Goal: Check status: Check status

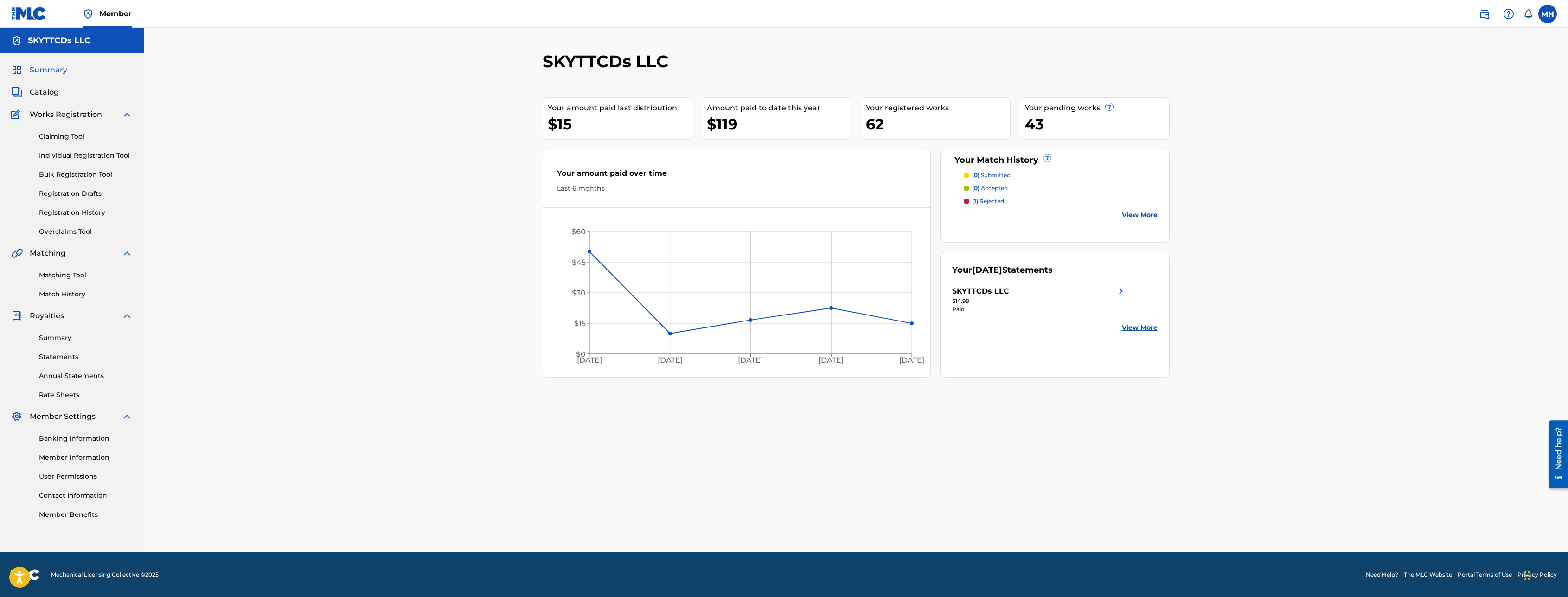
click at [1137, 325] on link "View More" at bounding box center [1140, 327] width 36 height 9
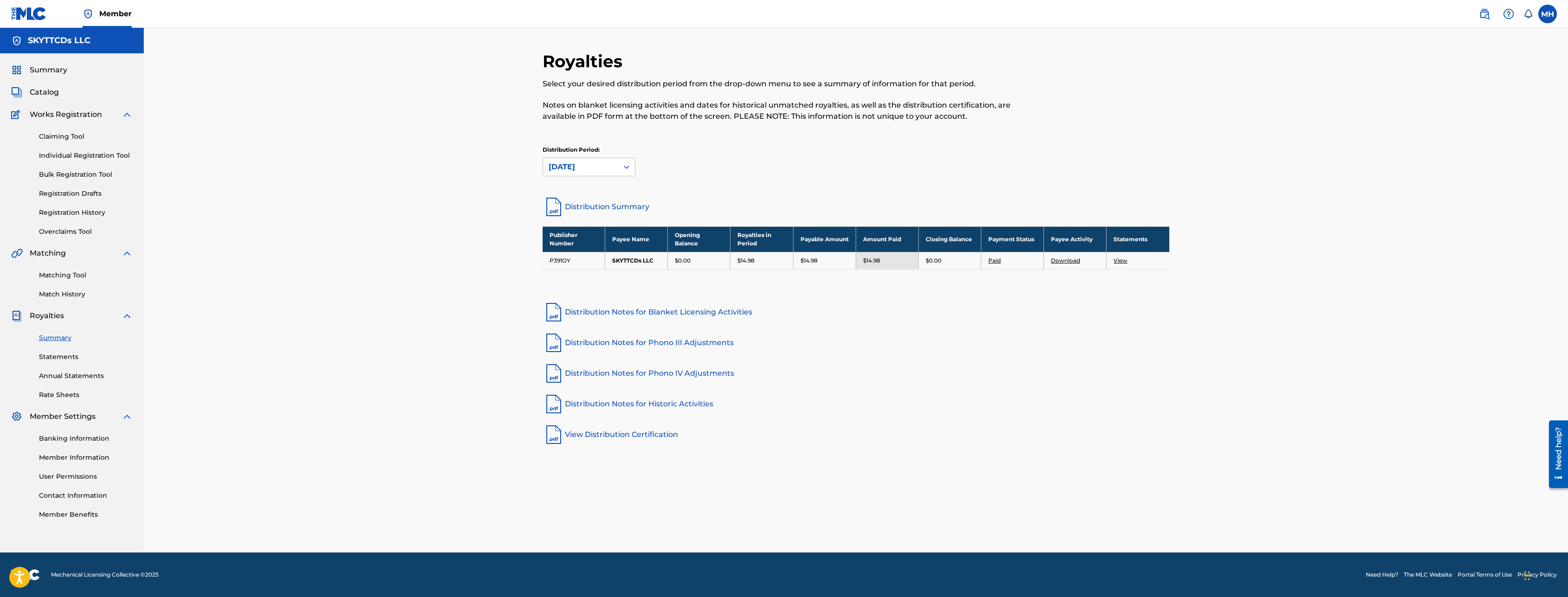
click at [1122, 264] on link "View" at bounding box center [1120, 260] width 14 height 7
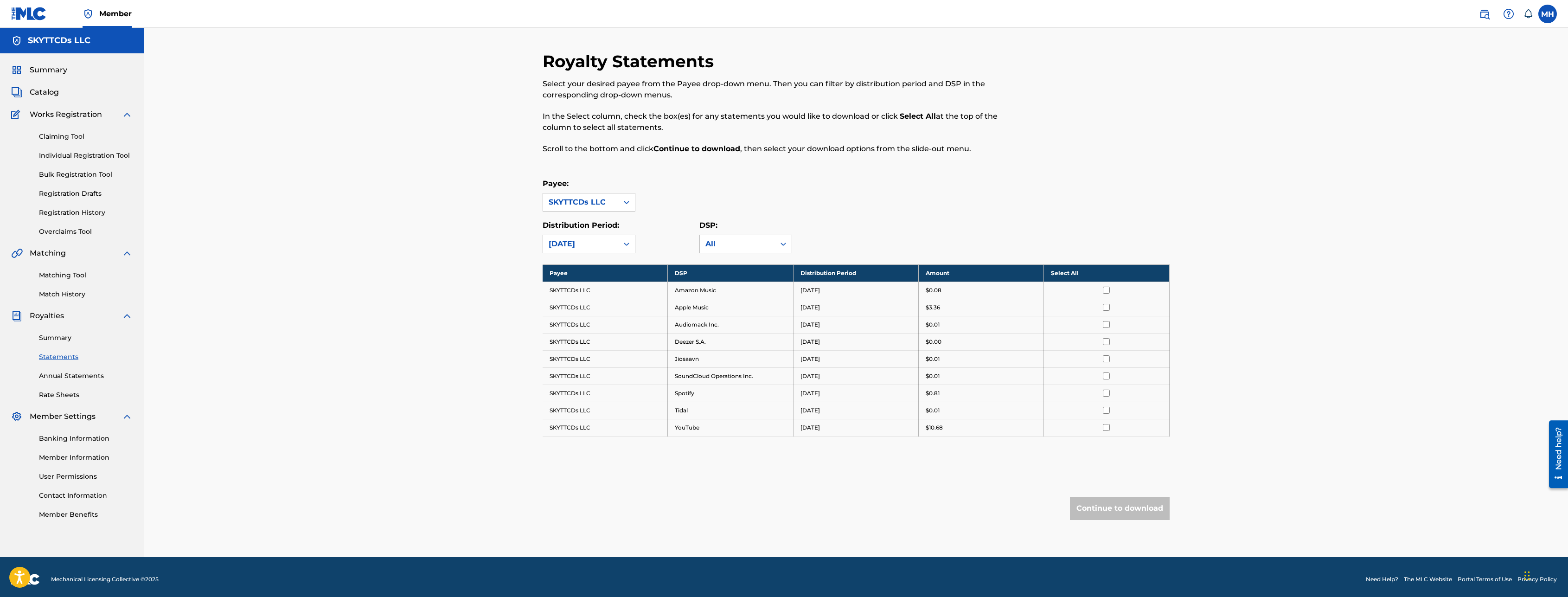
click at [81, 233] on link "Overclaims Tool" at bounding box center [86, 232] width 94 height 9
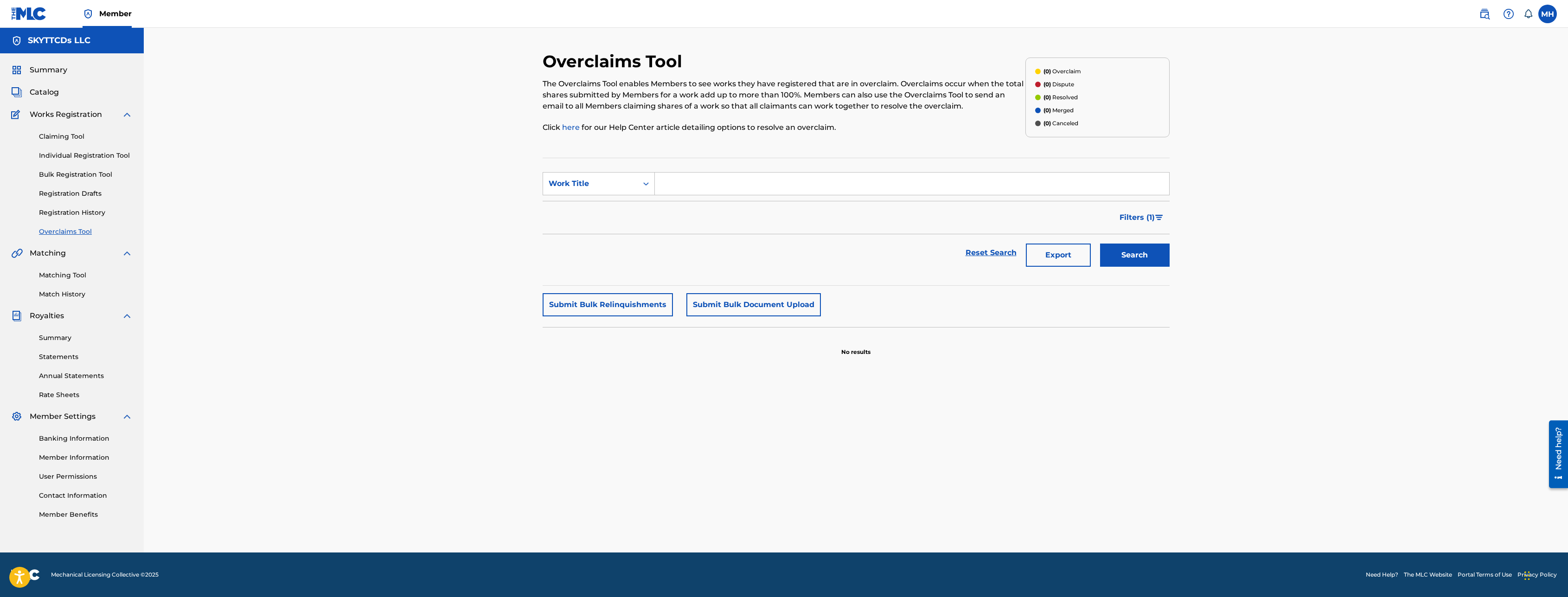
click at [58, 65] on span "Summary" at bounding box center [48, 70] width 37 height 11
